Goal: Task Accomplishment & Management: Complete application form

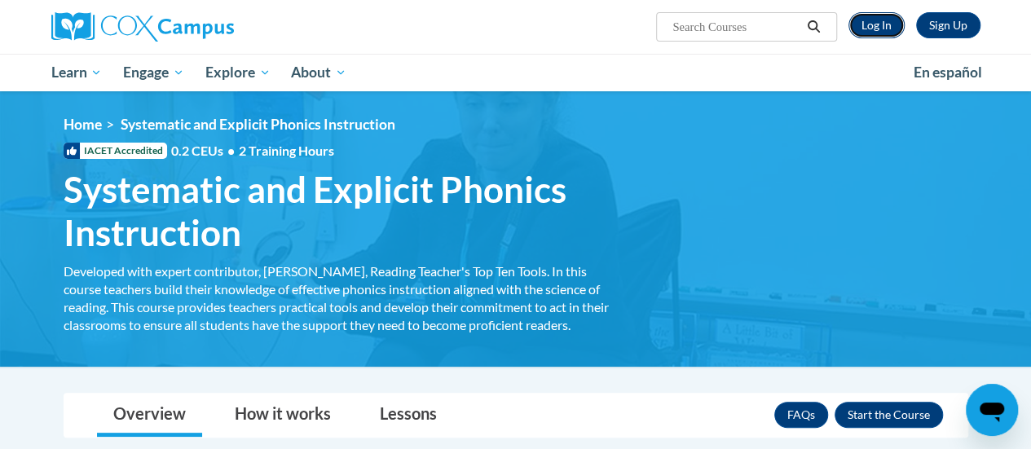
click at [880, 27] on link "Log In" at bounding box center [876, 25] width 56 height 26
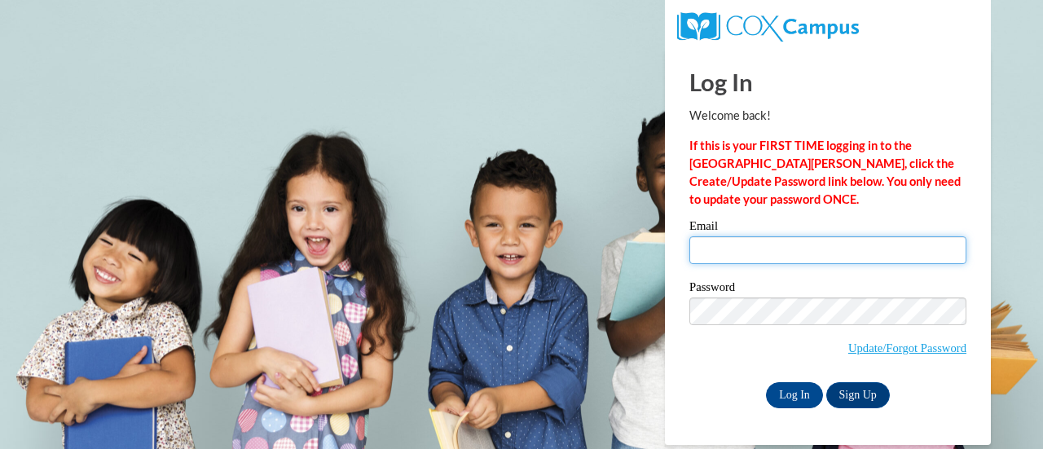
click at [758, 250] on input "Email" at bounding box center [827, 250] width 277 height 28
type input "hkherman@my.waketech.edu"
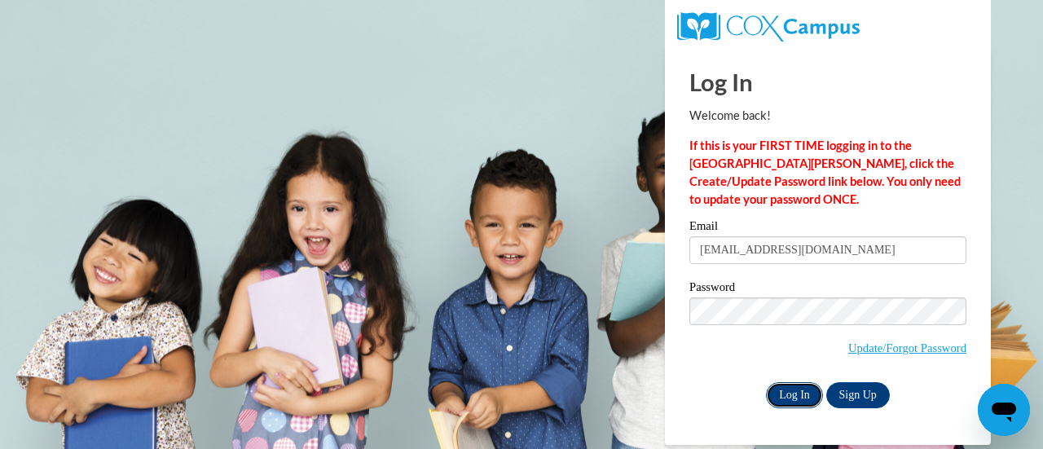
click at [790, 395] on input "Log In" at bounding box center [794, 395] width 57 height 26
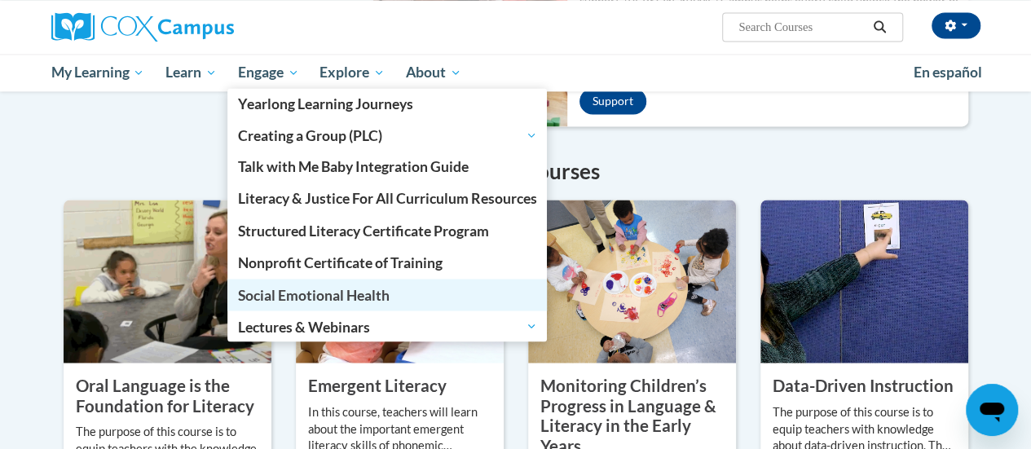
scroll to position [1261, 0]
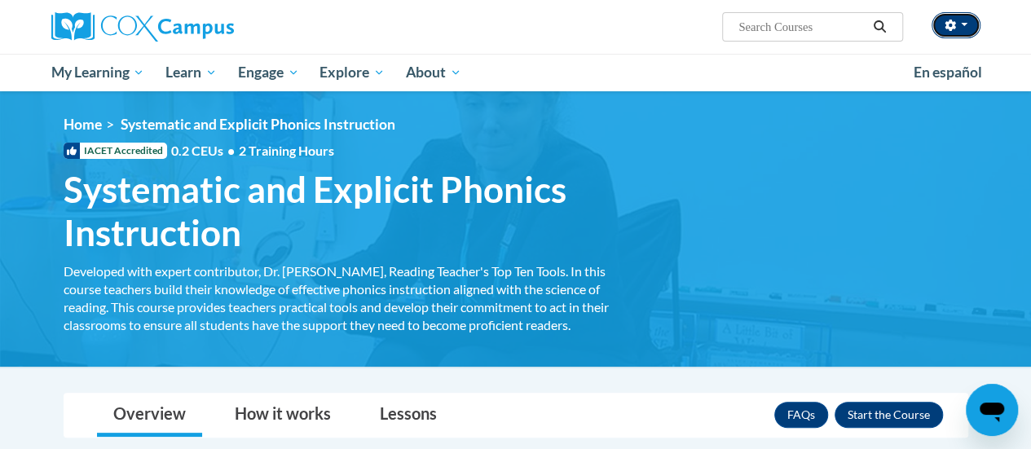
click at [967, 26] on span "button" at bounding box center [964, 24] width 7 height 3
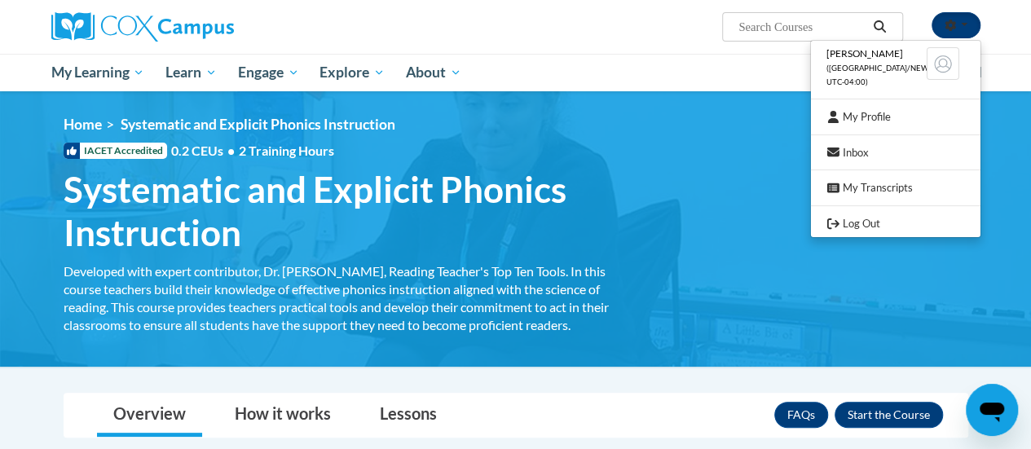
click at [967, 26] on span "button" at bounding box center [964, 24] width 7 height 3
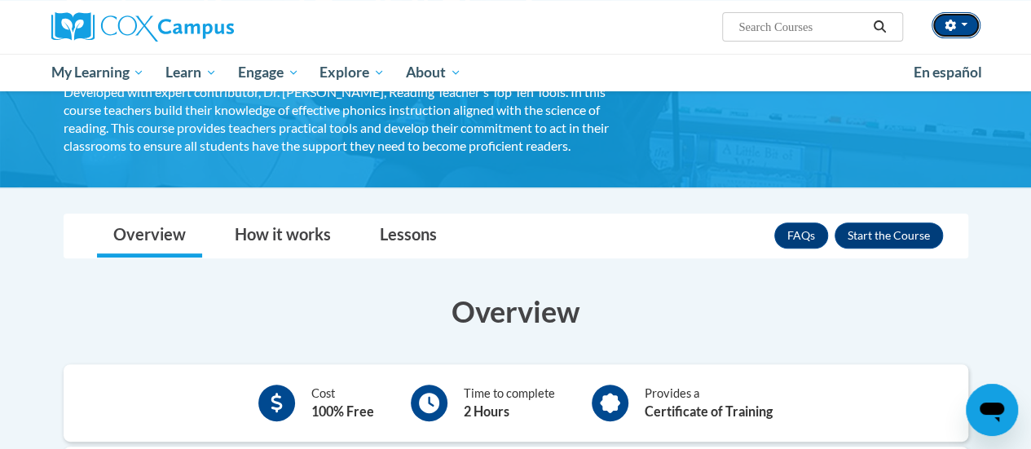
scroll to position [165, 0]
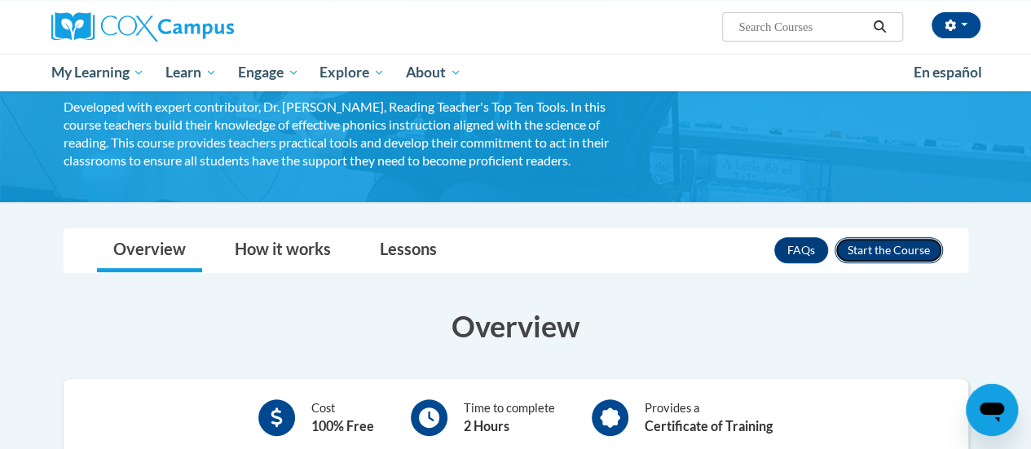
click at [905, 252] on button "Enroll" at bounding box center [888, 250] width 108 height 26
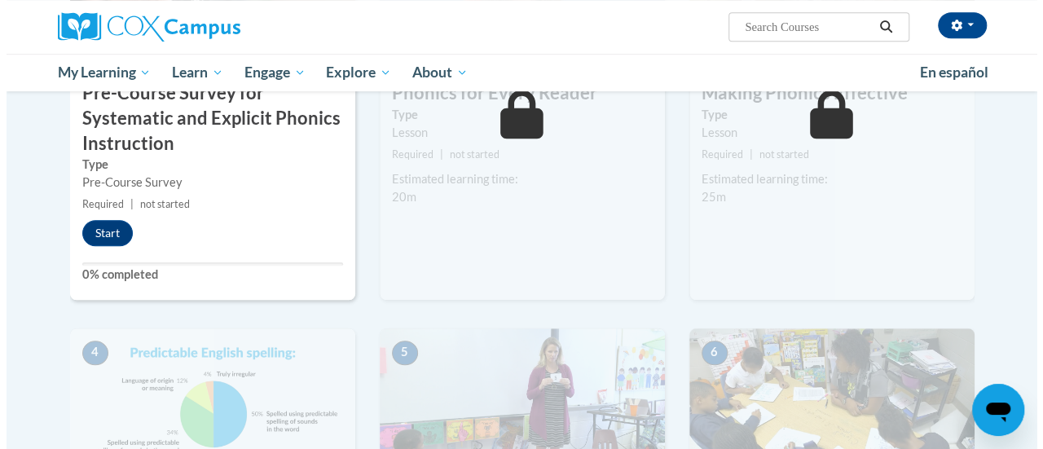
scroll to position [565, 0]
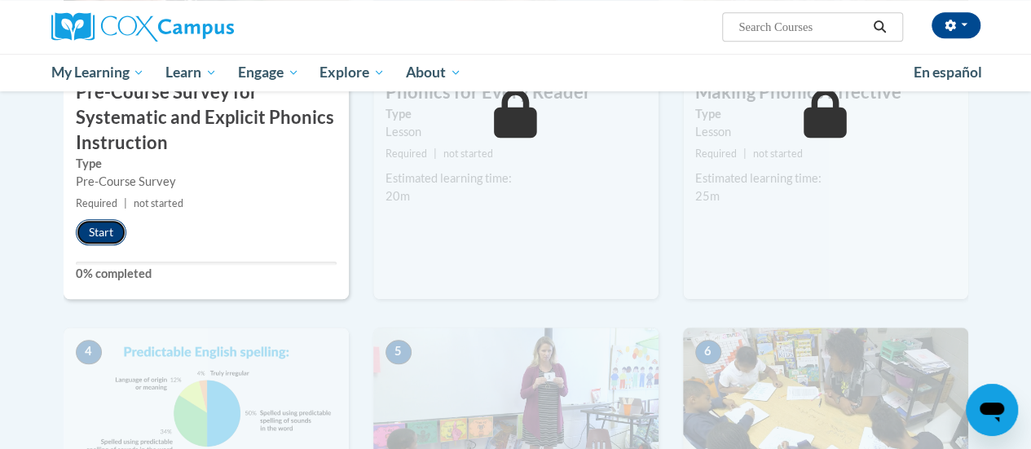
click at [101, 236] on button "Start" at bounding box center [101, 232] width 51 height 26
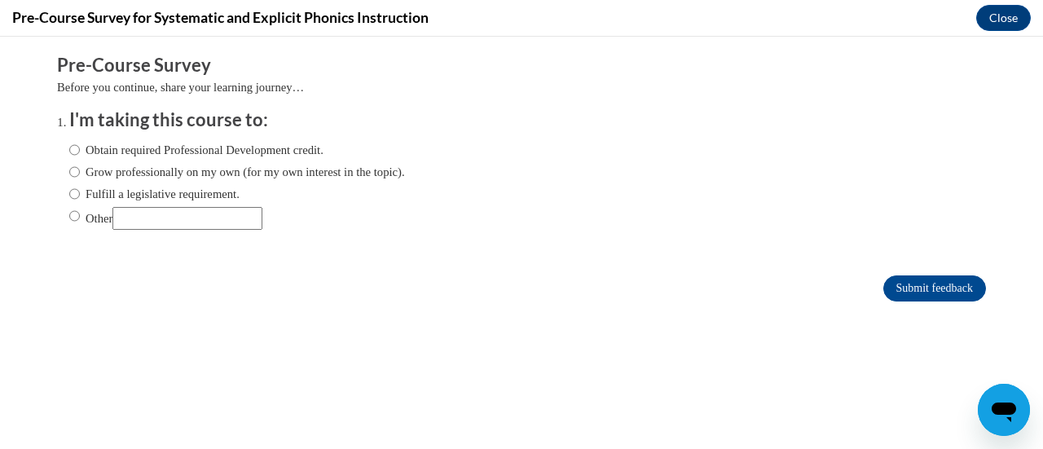
scroll to position [0, 0]
click at [73, 219] on label "Other" at bounding box center [165, 218] width 193 height 23
click at [73, 219] on input "Other" at bounding box center [74, 216] width 11 height 18
radio input "true"
click at [173, 222] on input "Other" at bounding box center [187, 218] width 150 height 23
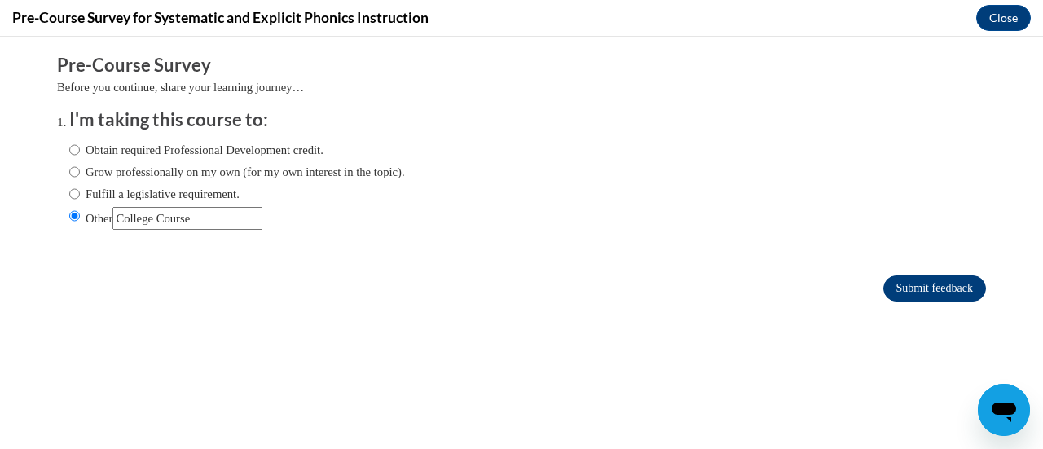
type input "College Course"
click at [883, 288] on input "Submit feedback" at bounding box center [934, 288] width 103 height 26
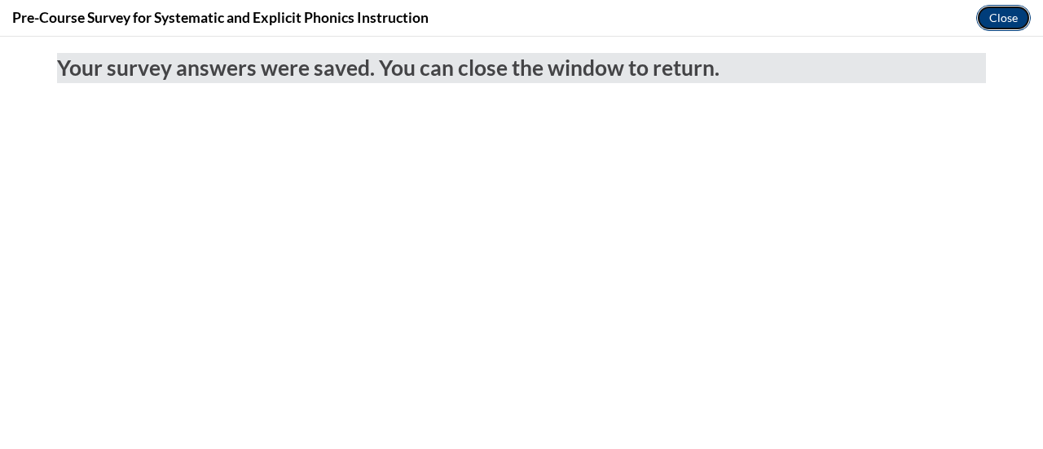
click at [999, 23] on button "Close" at bounding box center [1003, 18] width 55 height 26
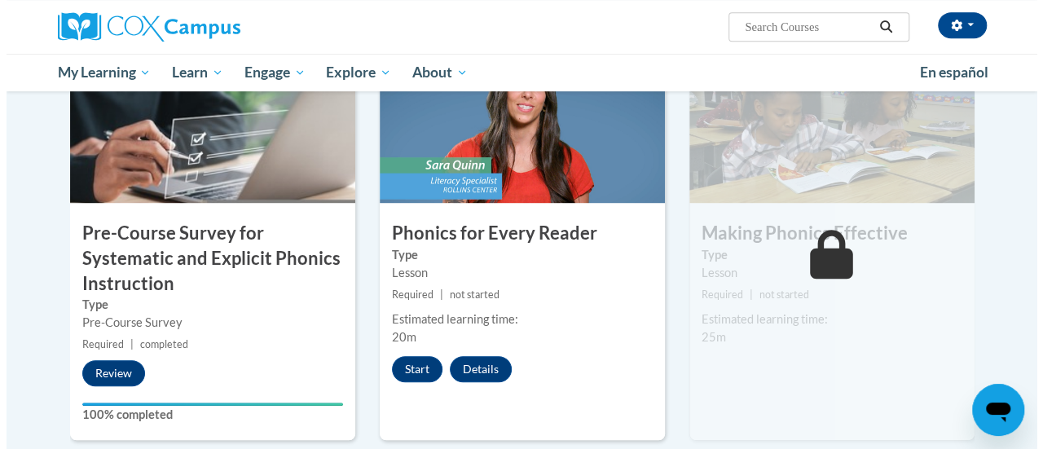
scroll to position [425, 0]
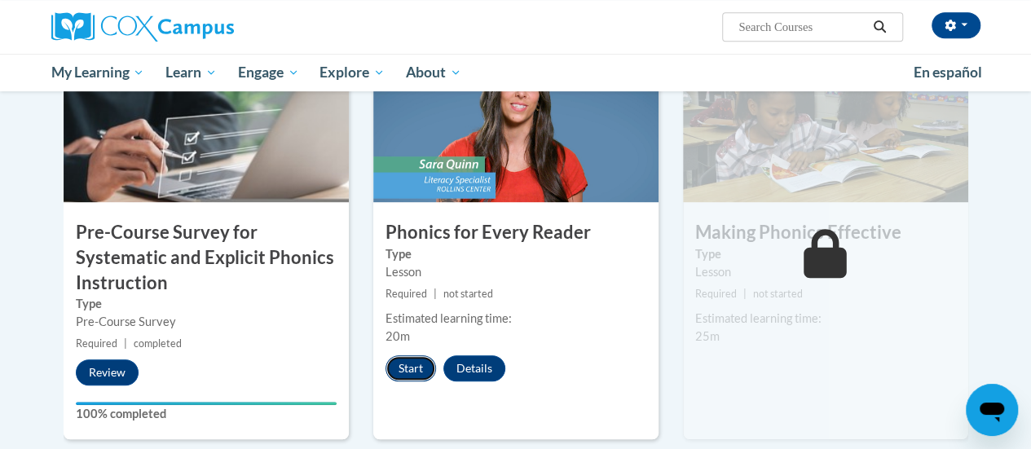
click at [404, 367] on button "Start" at bounding box center [410, 368] width 51 height 26
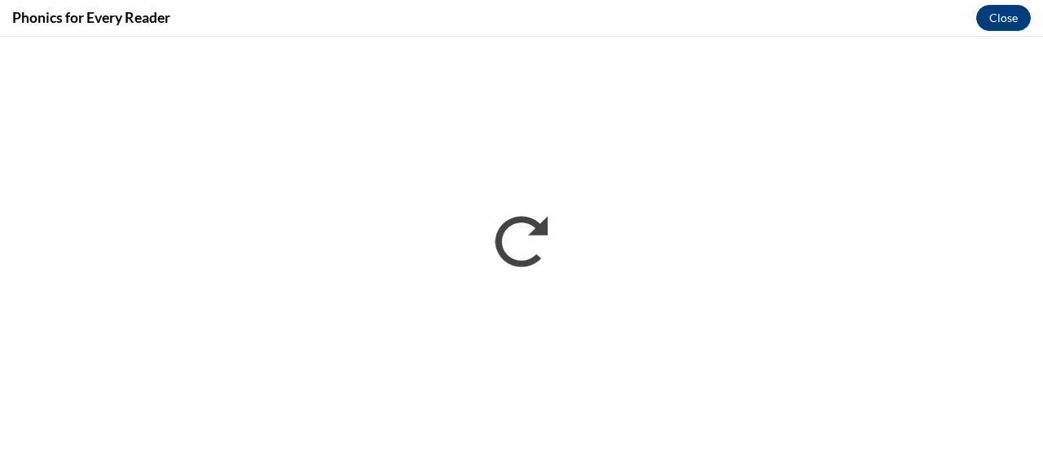
scroll to position [0, 0]
